Goal: Task Accomplishment & Management: Manage account settings

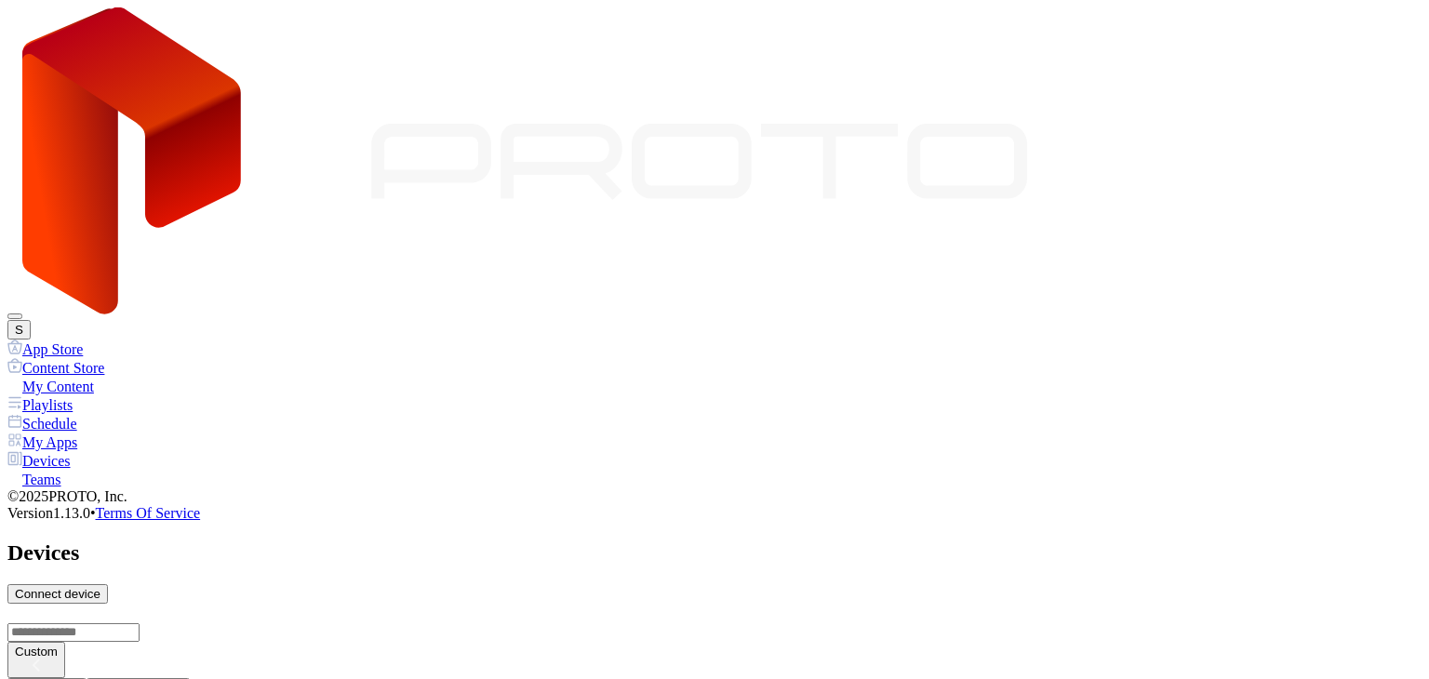
scroll to position [597, 0]
click at [17, 543] on icon at bounding box center [12, 551] width 7 height 16
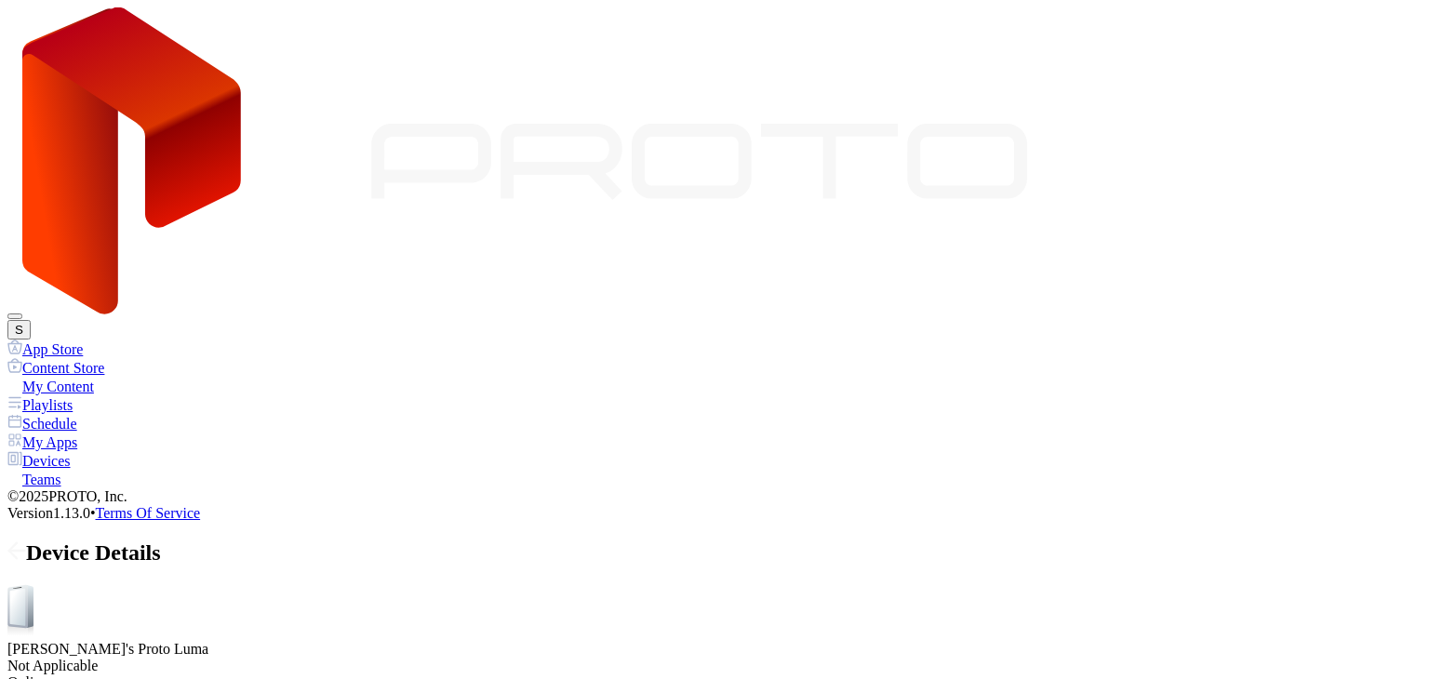
drag, startPoint x: 376, startPoint y: 340, endPoint x: 480, endPoint y: 343, distance: 104.3
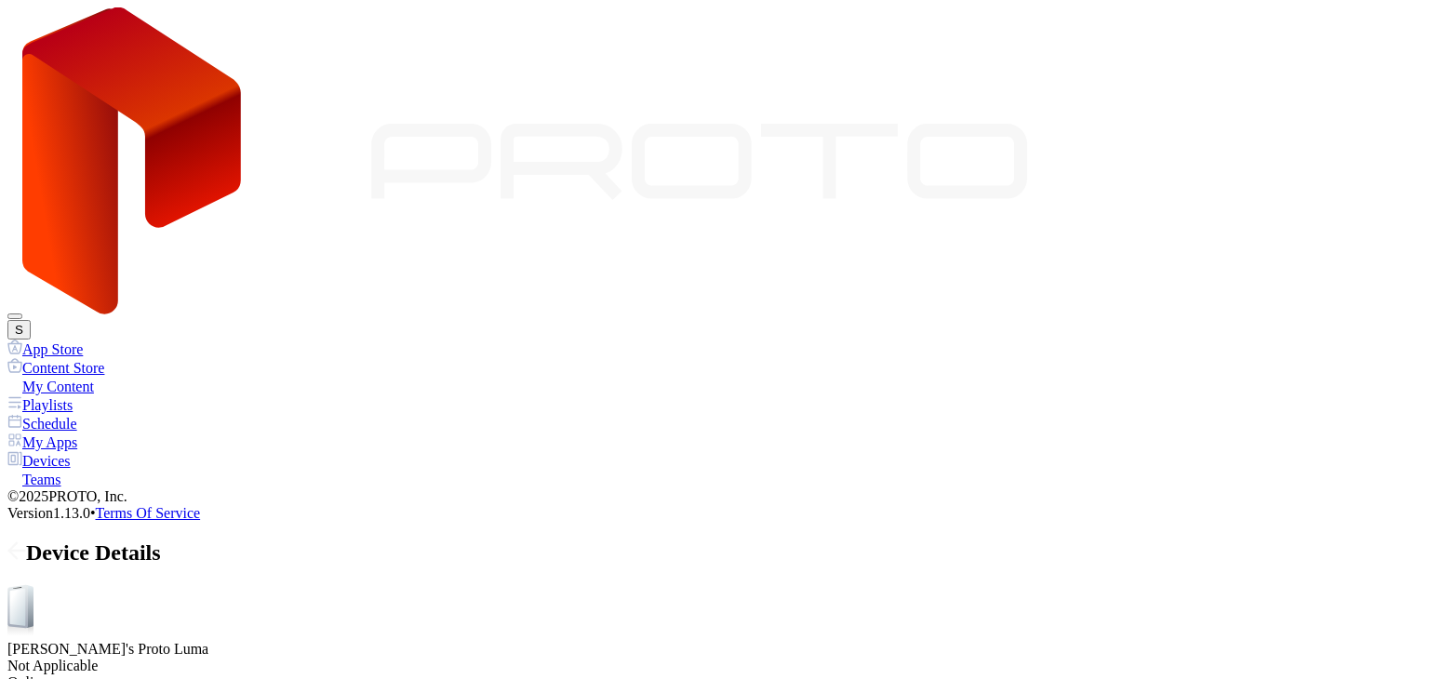
drag, startPoint x: 457, startPoint y: 341, endPoint x: 316, endPoint y: 351, distance: 140.9
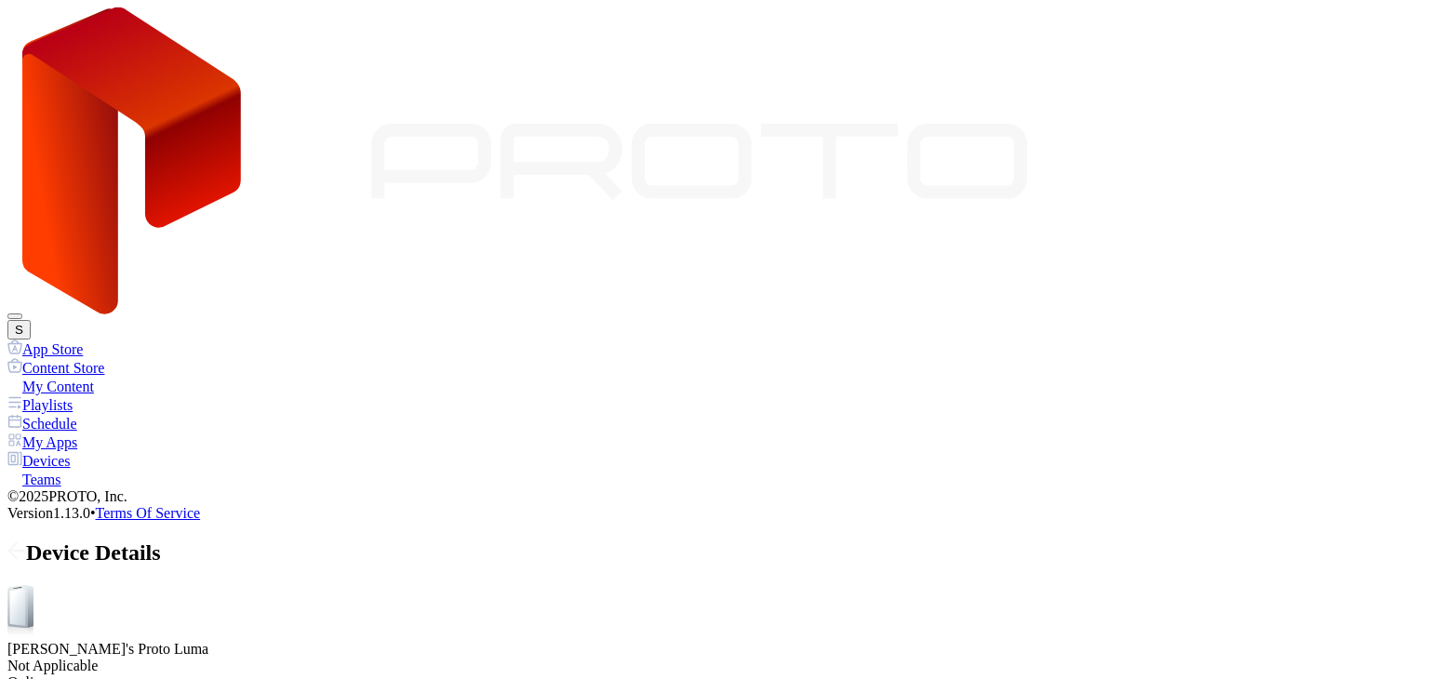
drag, startPoint x: 318, startPoint y: 342, endPoint x: 281, endPoint y: 350, distance: 38.0
drag, startPoint x: 278, startPoint y: 341, endPoint x: 248, endPoint y: 345, distance: 30.1
drag, startPoint x: 262, startPoint y: 338, endPoint x: 546, endPoint y: 329, distance: 284.0
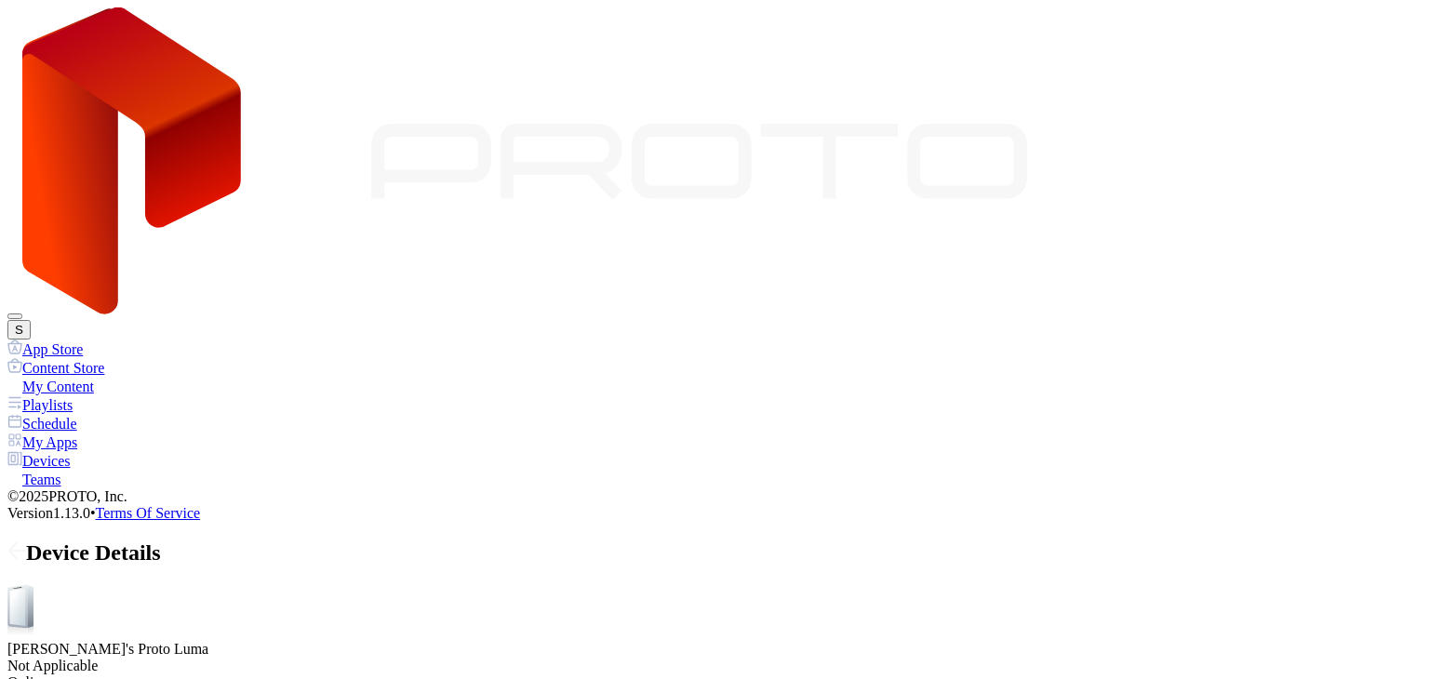
drag, startPoint x: 383, startPoint y: 378, endPoint x: 306, endPoint y: 383, distance: 77.4
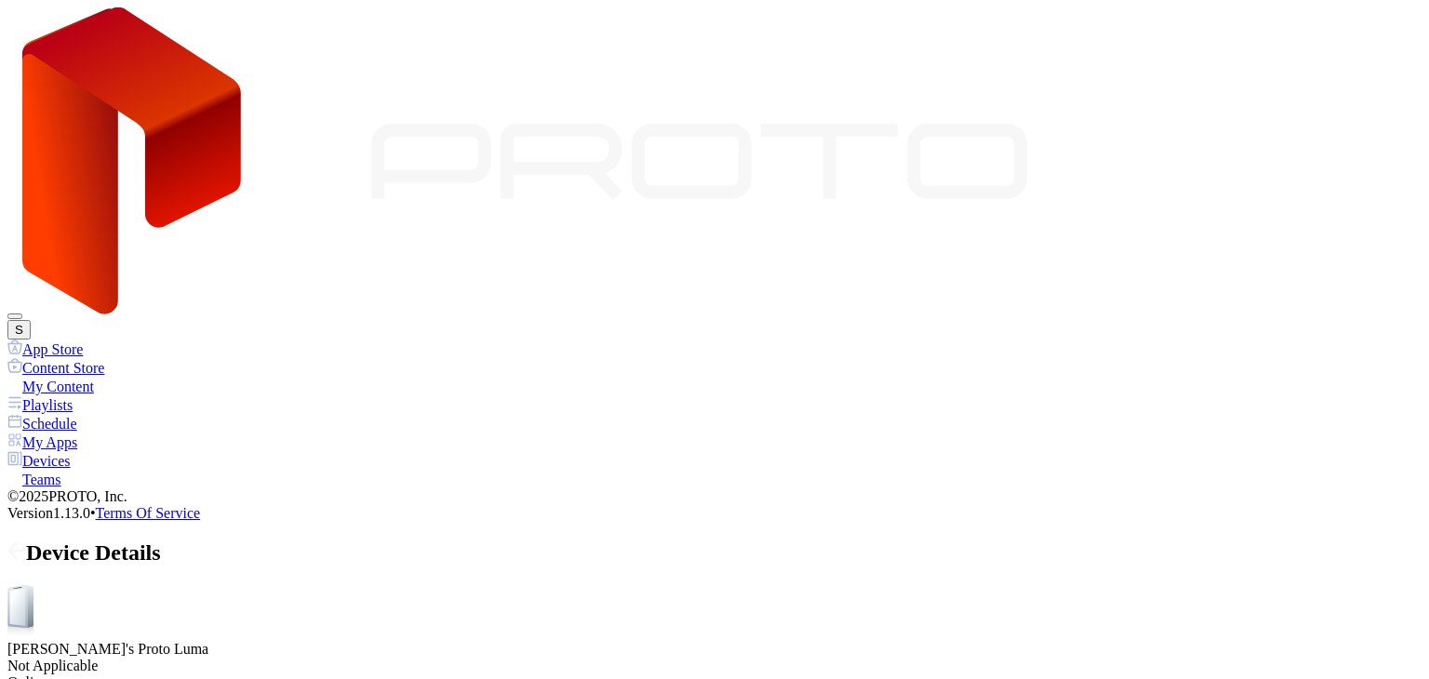
drag, startPoint x: 305, startPoint y: 382, endPoint x: 427, endPoint y: 391, distance: 122.3
drag, startPoint x: 397, startPoint y: 384, endPoint x: 346, endPoint y: 384, distance: 51.2
drag, startPoint x: 335, startPoint y: 376, endPoint x: 316, endPoint y: 380, distance: 19.0
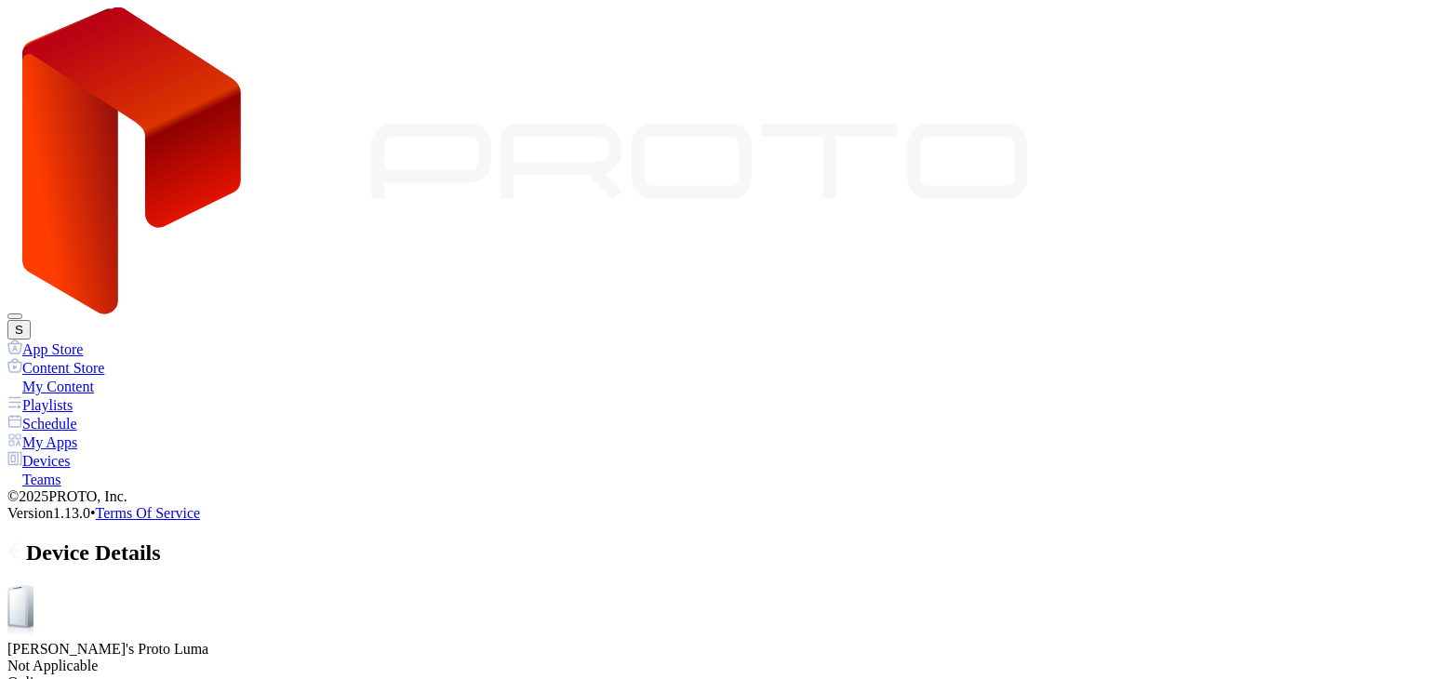
drag, startPoint x: 318, startPoint y: 380, endPoint x: 302, endPoint y: 381, distance: 15.8
click at [25, 551] on icon at bounding box center [17, 551] width 16 height 0
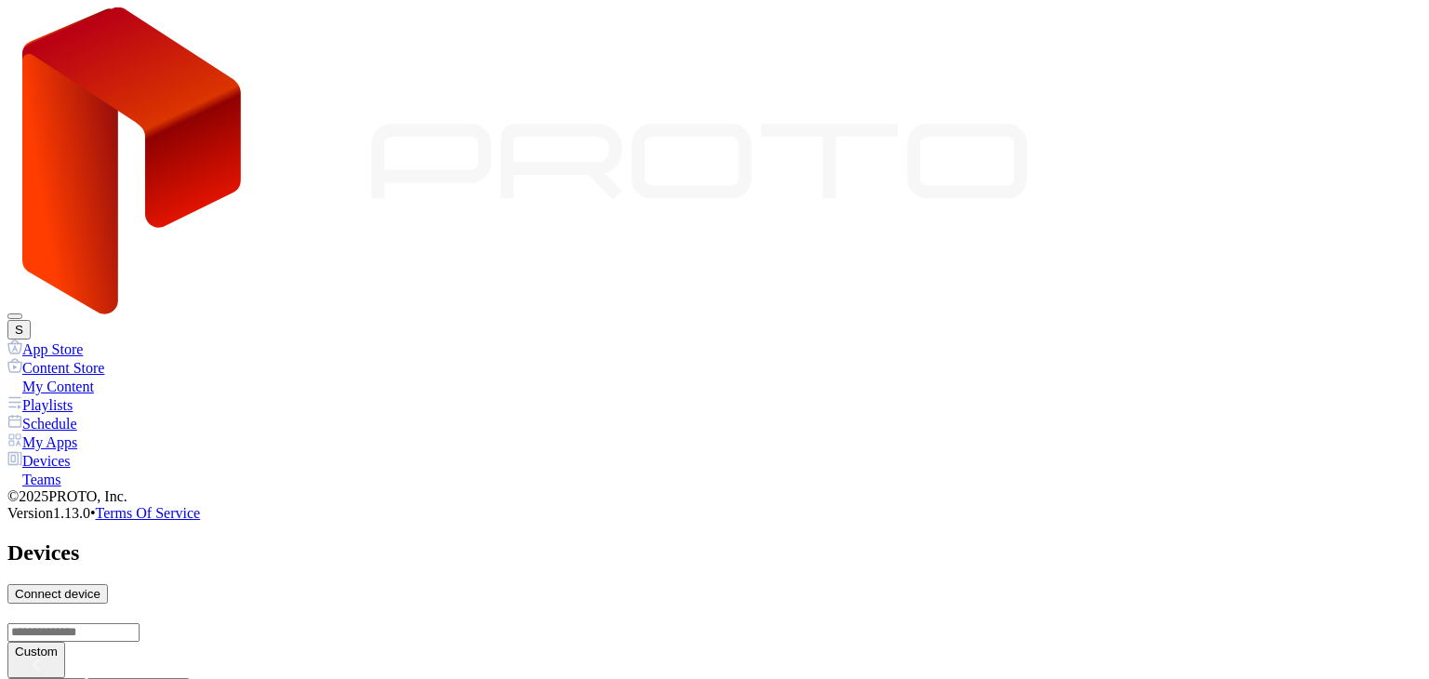
scroll to position [372, 0]
